Goal: Task Accomplishment & Management: Use online tool/utility

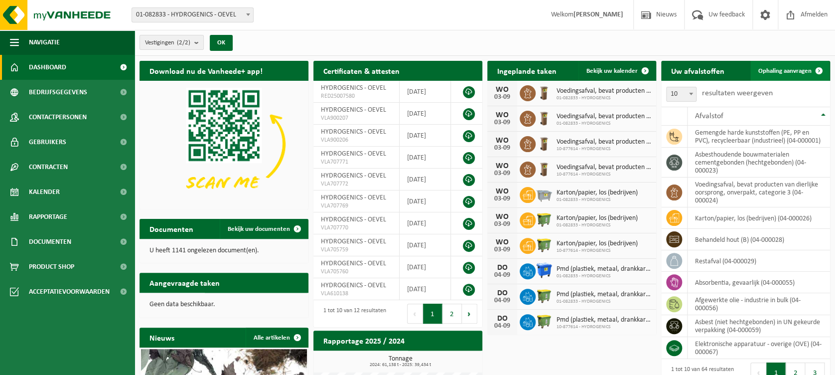
click at [801, 68] on span "Ophaling aanvragen" at bounding box center [785, 71] width 53 height 6
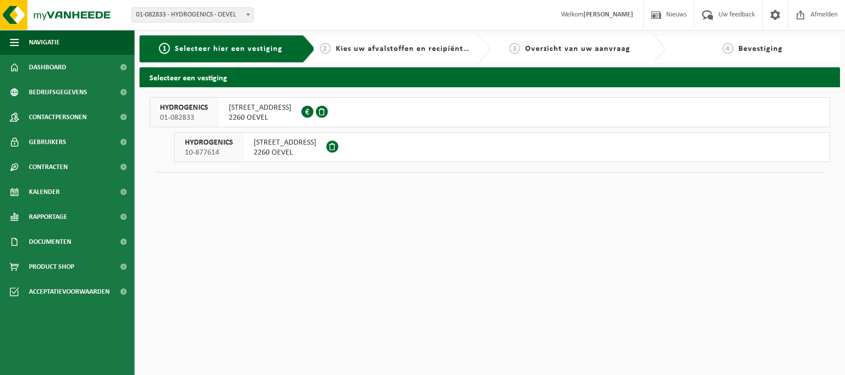
click at [271, 112] on span "[STREET_ADDRESS]" at bounding box center [260, 108] width 63 height 10
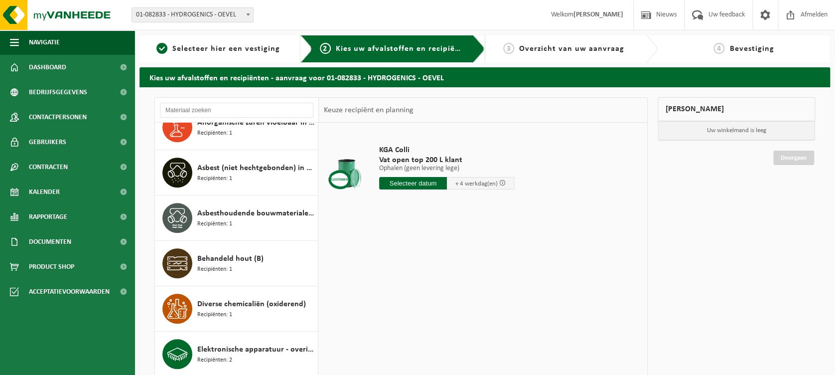
scroll to position [399, 0]
